Goal: Task Accomplishment & Management: Manage account settings

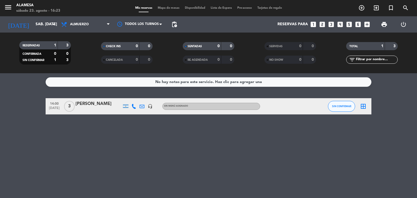
click at [339, 25] on icon "looks_4" at bounding box center [340, 24] width 7 height 7
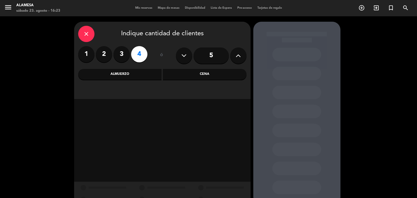
click at [135, 74] on div "Almuerzo" at bounding box center [120, 74] width 84 height 11
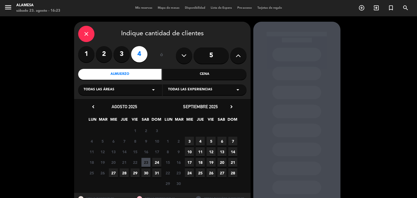
click at [154, 162] on span "24" at bounding box center [156, 162] width 9 height 9
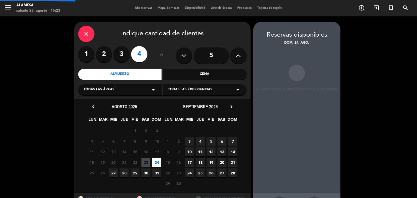
scroll to position [22, 0]
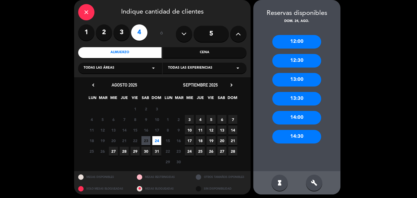
click at [289, 84] on div "13:00" at bounding box center [296, 80] width 49 height 14
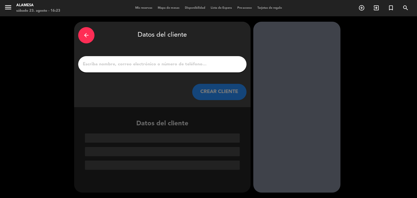
click at [164, 64] on input "1" at bounding box center [162, 65] width 160 height 8
paste input "[PERSON_NAME]"
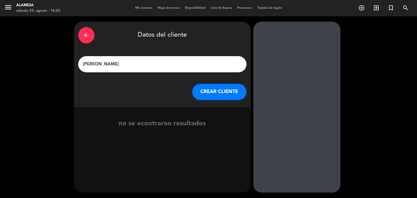
type input "[PERSON_NAME]"
click at [211, 94] on button "CREAR CLIENTE" at bounding box center [219, 92] width 54 height 16
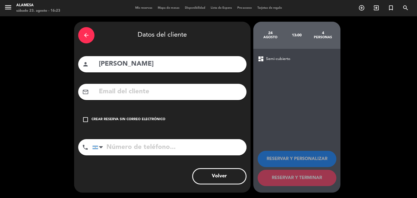
click at [190, 94] on input "text" at bounding box center [170, 91] width 144 height 11
click at [157, 95] on input "text" at bounding box center [170, 91] width 144 height 11
paste input "[EMAIL_ADDRESS][DOMAIN_NAME]"
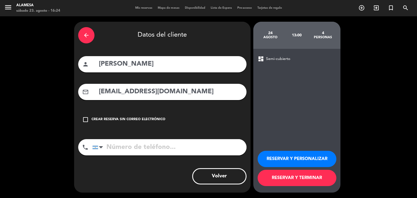
type input "[EMAIL_ADDRESS][DOMAIN_NAME]"
click at [129, 148] on input "tel" at bounding box center [169, 147] width 154 height 16
type input "1151854969"
click at [300, 180] on button "RESERVAR Y TERMINAR" at bounding box center [297, 178] width 79 height 16
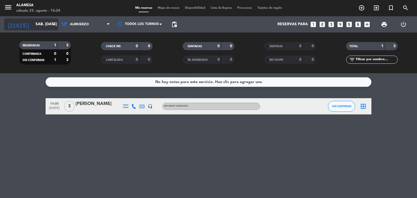
click at [37, 23] on input "sáb. [DATE]" at bounding box center [59, 25] width 52 height 10
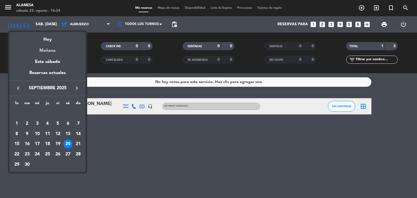
click at [46, 47] on div "Mañana" at bounding box center [48, 48] width 76 height 11
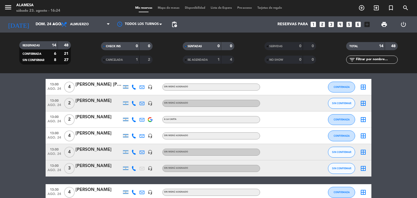
scroll to position [76, 0]
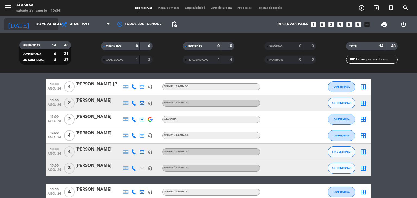
click at [41, 26] on input "dom. 24 ago." at bounding box center [59, 25] width 52 height 10
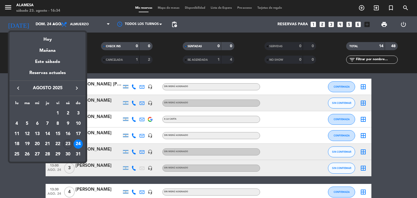
click at [78, 89] on icon "keyboard_arrow_right" at bounding box center [77, 88] width 7 height 7
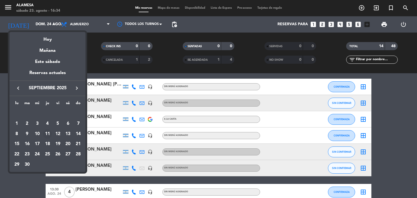
click at [48, 135] on div "11" at bounding box center [47, 134] width 9 height 9
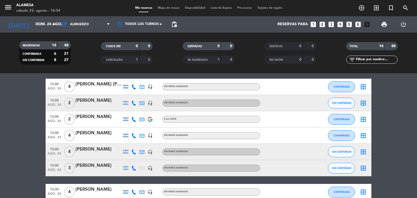
type input "[DEMOGRAPHIC_DATA] [DATE]"
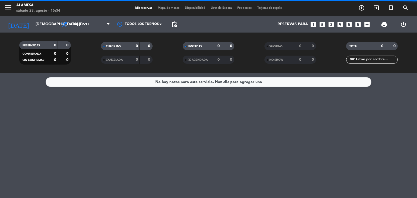
scroll to position [0, 0]
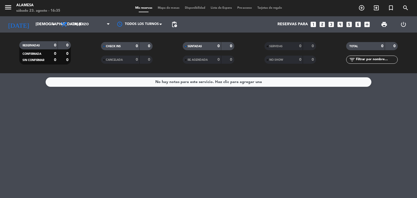
click at [339, 26] on icon "looks_4" at bounding box center [340, 24] width 7 height 7
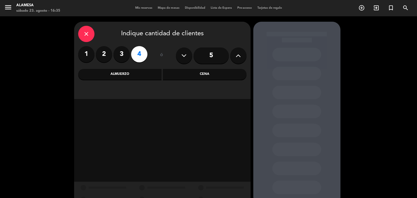
click at [133, 78] on div "Almuerzo" at bounding box center [120, 74] width 84 height 11
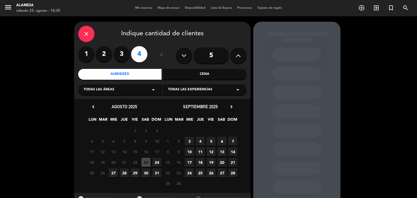
click at [199, 151] on span "11" at bounding box center [200, 151] width 9 height 9
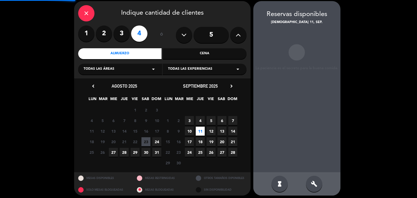
scroll to position [22, 0]
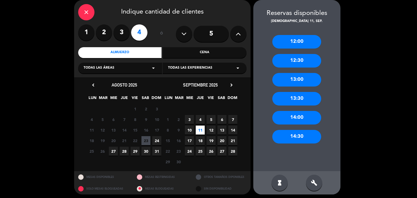
click at [302, 118] on div "14:00" at bounding box center [296, 118] width 49 height 14
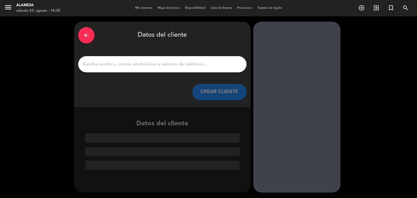
scroll to position [0, 0]
click at [106, 67] on input "1" at bounding box center [162, 65] width 160 height 8
paste input "[PERSON_NAME]"
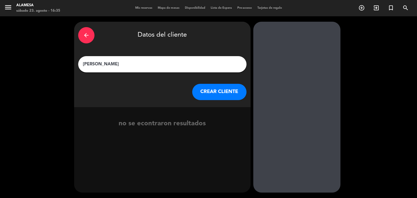
type input "[PERSON_NAME]"
click at [201, 96] on button "CREAR CLIENTE" at bounding box center [219, 92] width 54 height 16
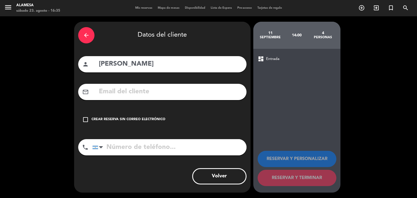
click at [176, 94] on input "text" at bounding box center [170, 91] width 144 height 11
click at [155, 97] on input "text" at bounding box center [170, 91] width 144 height 11
paste input "[PERSON_NAME][EMAIL_ADDRESS][DOMAIN_NAME]"
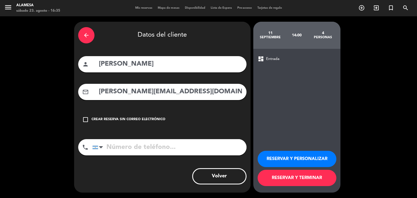
type input "[PERSON_NAME][EMAIL_ADDRESS][DOMAIN_NAME]"
click at [113, 146] on input "tel" at bounding box center [169, 147] width 154 height 16
click at [191, 149] on input "tel" at bounding box center [169, 147] width 154 height 16
paste input "1131175635"
type input "1131175635"
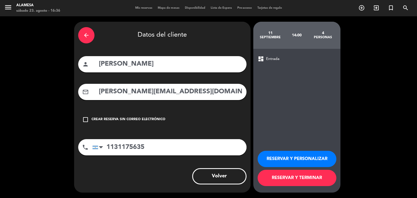
click at [296, 180] on button "RESERVAR Y TERMINAR" at bounding box center [297, 178] width 79 height 16
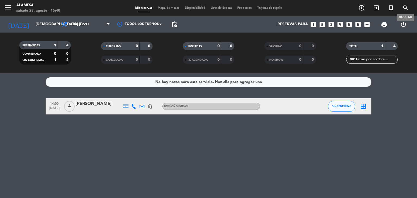
click at [405, 7] on icon "search" at bounding box center [405, 8] width 7 height 7
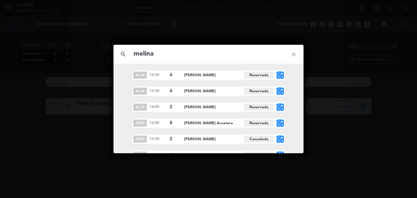
type input "melina"
click at [278, 124] on icon "open_in_new" at bounding box center [280, 123] width 7 height 7
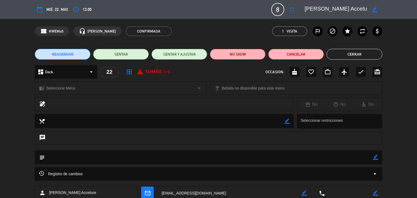
click at [367, 55] on button "Cerrar" at bounding box center [355, 54] width 56 height 11
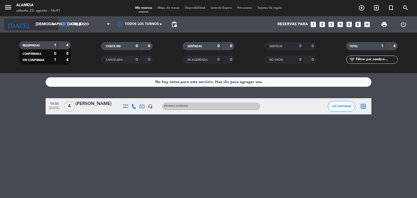
click at [42, 23] on input "[DEMOGRAPHIC_DATA] [DATE]" at bounding box center [59, 25] width 52 height 10
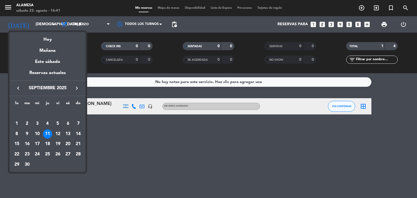
click at [15, 88] on icon "keyboard_arrow_left" at bounding box center [18, 88] width 7 height 7
click at [47, 154] on div "28" at bounding box center [47, 154] width 9 height 9
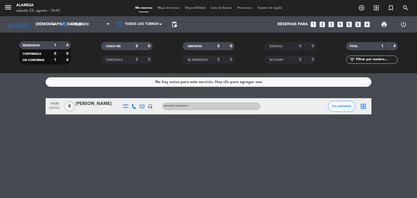
type input "jue. 28 ago."
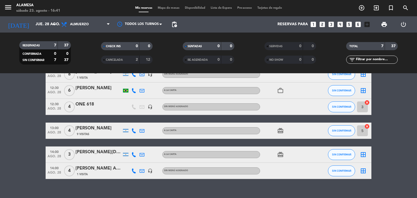
scroll to position [56, 0]
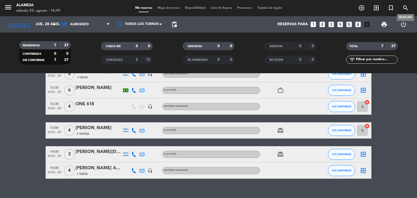
click at [403, 8] on icon "search" at bounding box center [405, 8] width 7 height 7
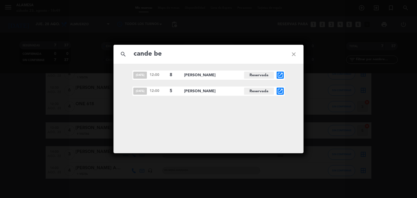
type input "cande be"
click at [279, 74] on icon "open_in_new" at bounding box center [280, 75] width 7 height 7
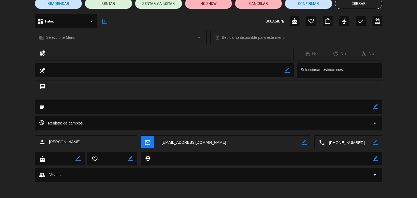
scroll to position [0, 0]
